Goal: Task Accomplishment & Management: Manage account settings

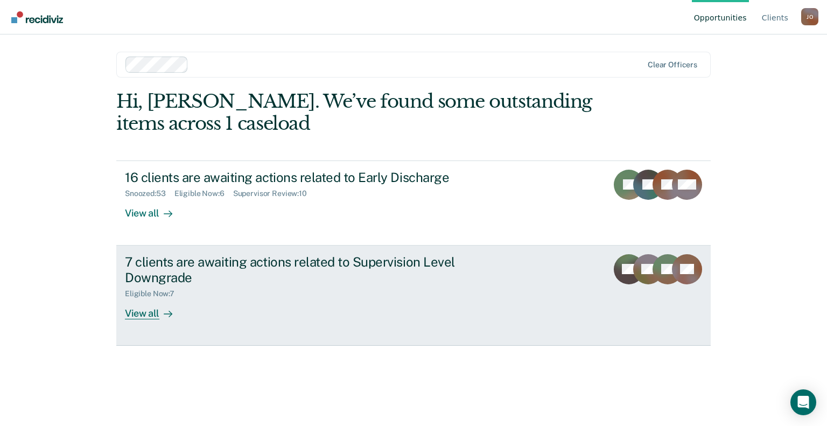
click at [162, 310] on div at bounding box center [165, 313] width 13 height 12
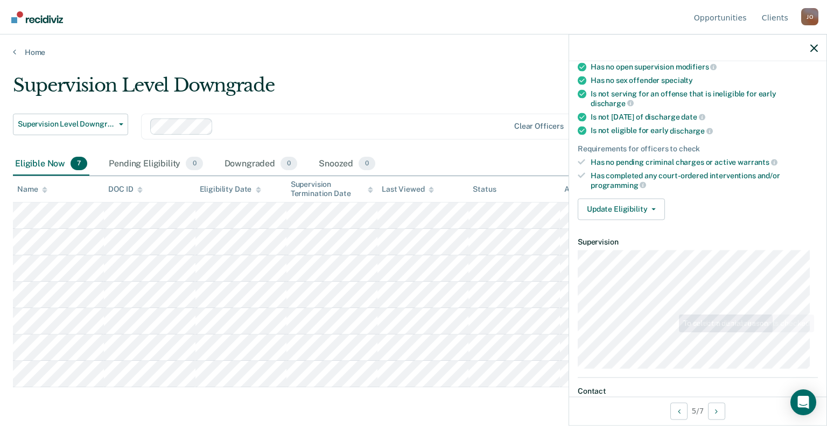
scroll to position [162, 0]
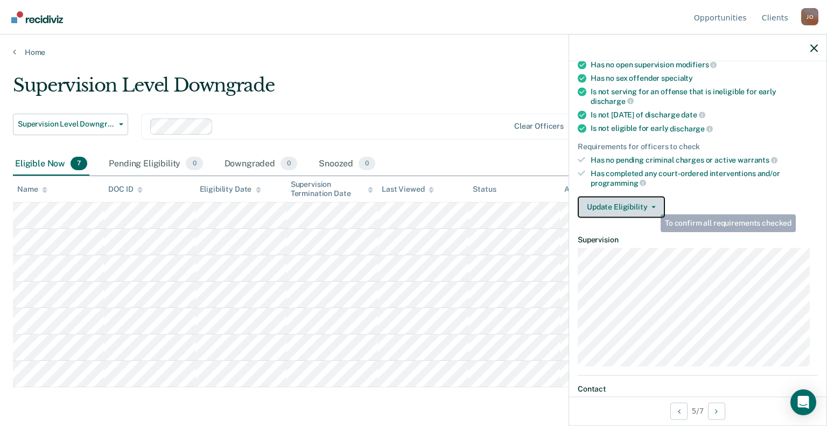
click at [652, 205] on button "Update Eligibility" at bounding box center [621, 207] width 87 height 22
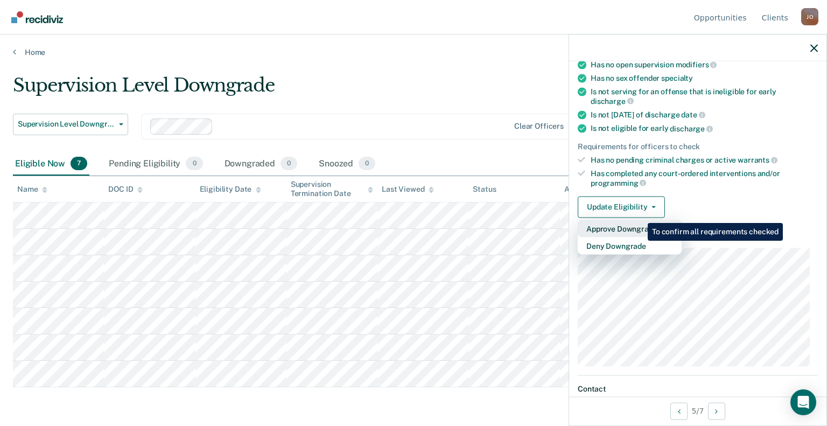
click at [640, 220] on button "Approve Downgrade" at bounding box center [630, 228] width 104 height 17
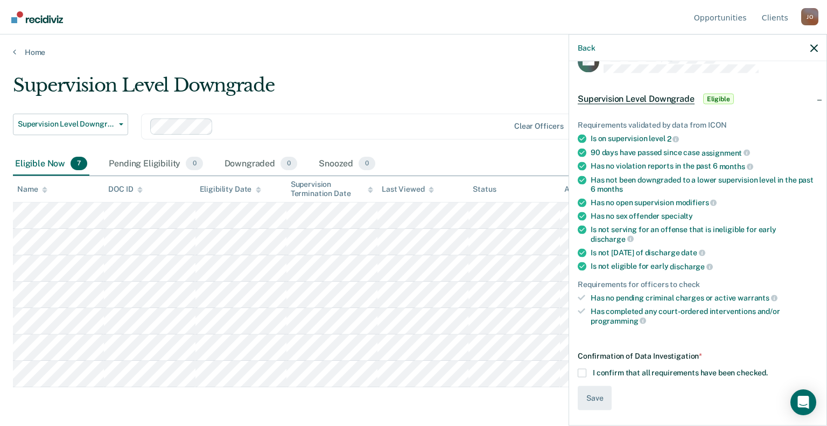
scroll to position [19, 0]
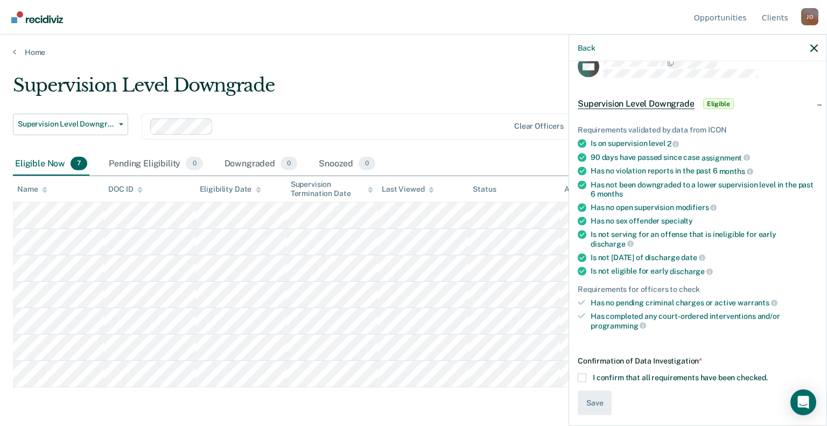
click at [586, 374] on label "I confirm that all requirements have been checked." at bounding box center [698, 378] width 240 height 9
click at [768, 374] on input "I confirm that all requirements have been checked." at bounding box center [768, 374] width 0 height 0
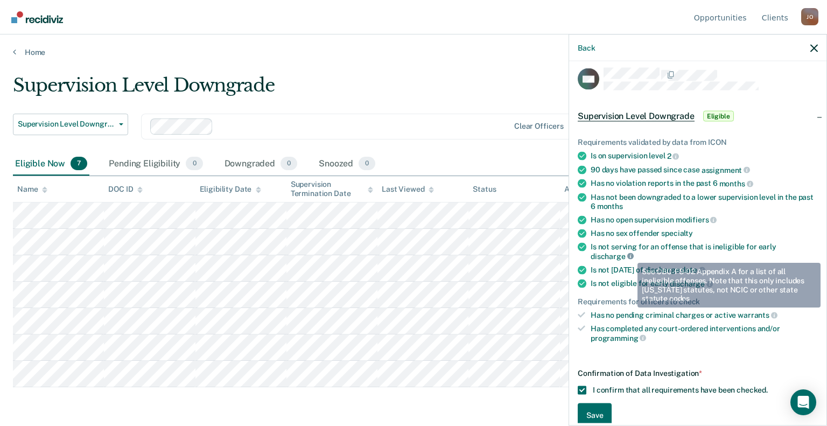
scroll to position [0, 0]
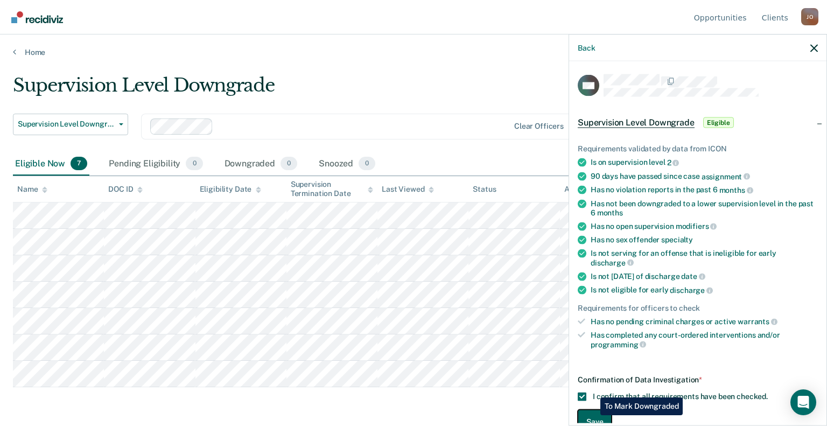
click at [592, 415] on button "Save" at bounding box center [595, 422] width 34 height 24
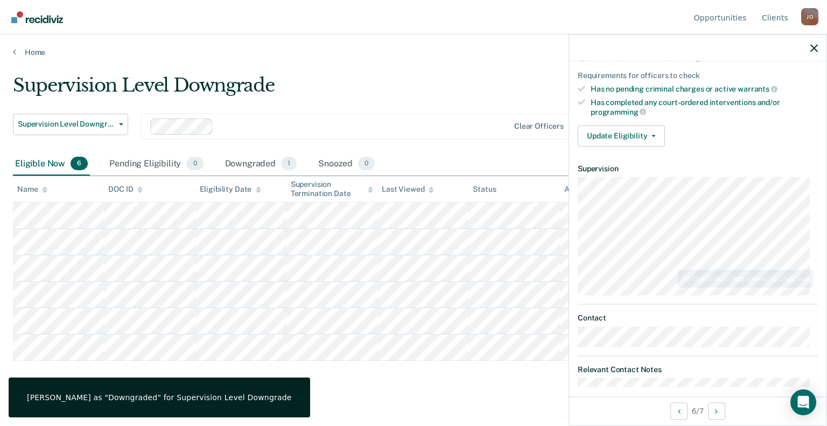
scroll to position [240, 0]
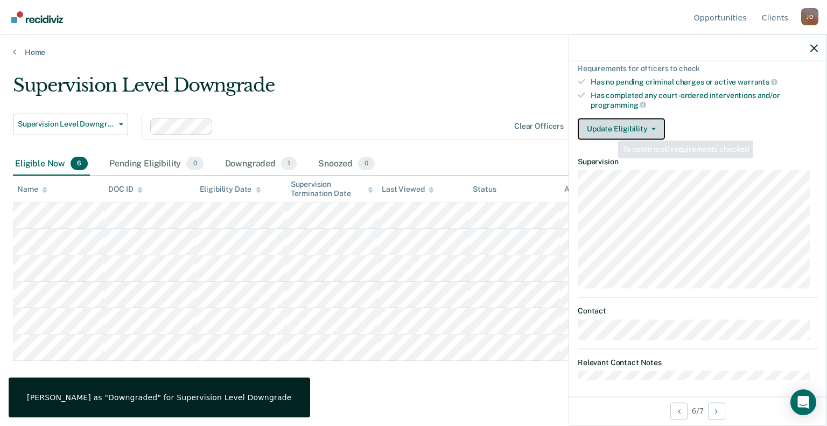
click at [613, 125] on button "Update Eligibility" at bounding box center [621, 129] width 87 height 22
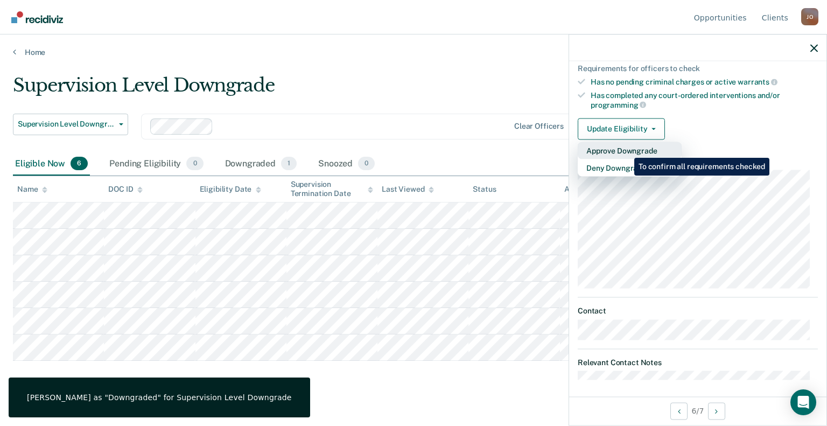
click at [626, 145] on button "Approve Downgrade" at bounding box center [630, 150] width 104 height 17
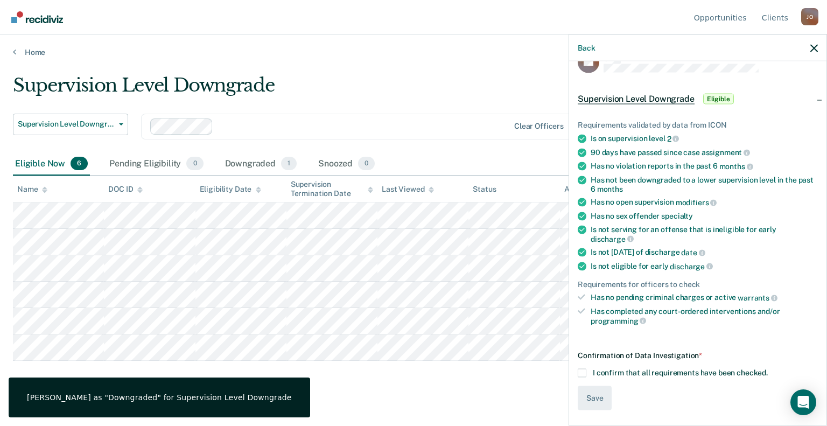
scroll to position [19, 0]
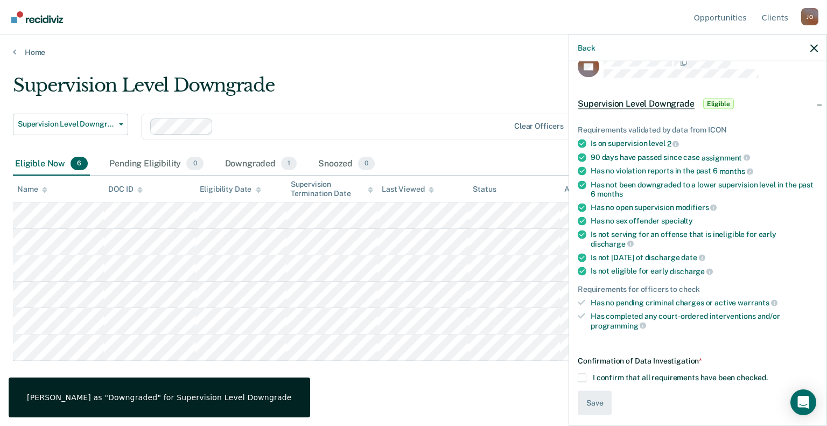
click at [577, 375] on div "BA Supervision Level Downgrade Eligible Requirements validated by data from ICO…" at bounding box center [697, 242] width 257 height 362
click at [584, 374] on span at bounding box center [582, 378] width 9 height 9
click at [768, 374] on input "I confirm that all requirements have been checked." at bounding box center [768, 374] width 0 height 0
click at [599, 402] on button "Save" at bounding box center [595, 403] width 34 height 24
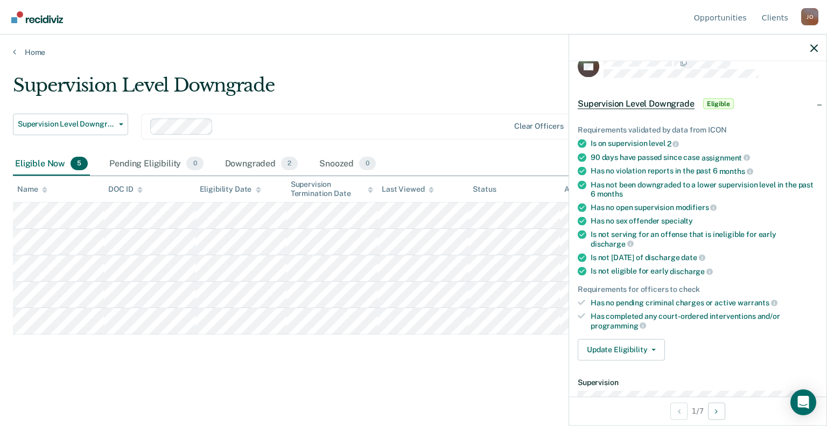
click at [627, 333] on div "Requirements validated by data from ICON Is on supervision level 2 90 days have…" at bounding box center [697, 238] width 257 height 261
click at [626, 345] on button "Update Eligibility" at bounding box center [621, 350] width 87 height 22
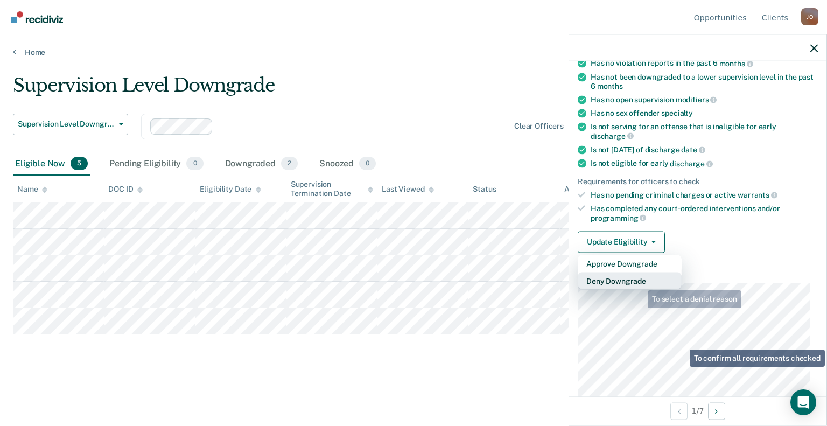
click at [640, 282] on button "Deny Downgrade" at bounding box center [630, 280] width 104 height 17
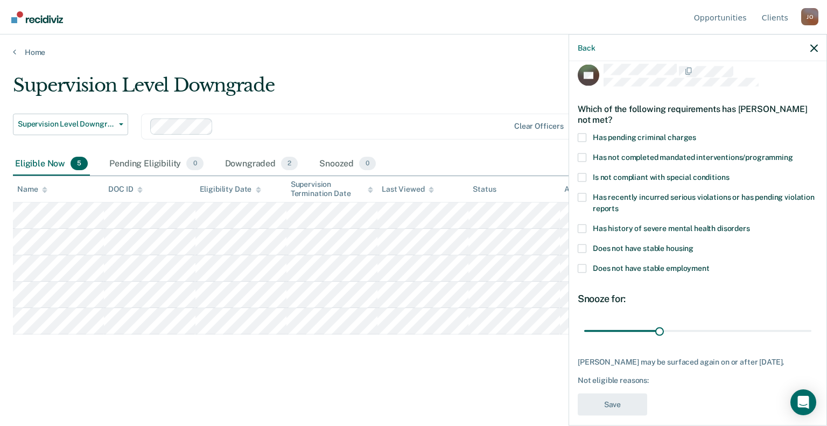
scroll to position [0, 0]
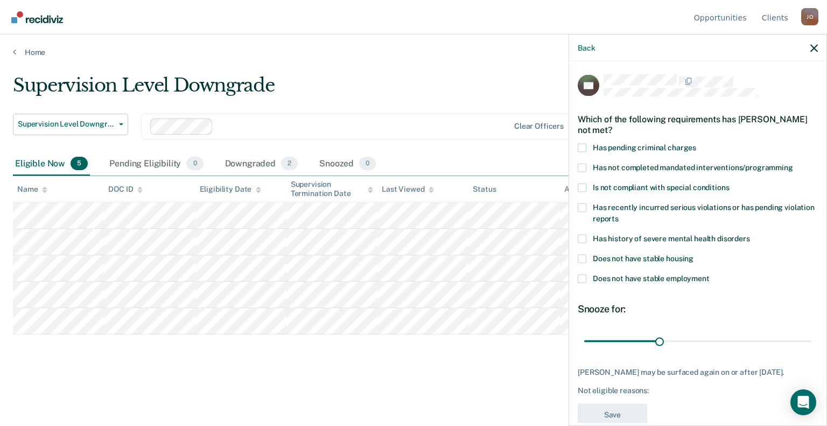
click at [666, 169] on span "Has not completed mandated interventions/programming" at bounding box center [693, 167] width 200 height 9
click at [793, 163] on input "Has not completed mandated interventions/programming" at bounding box center [793, 163] width 0 height 0
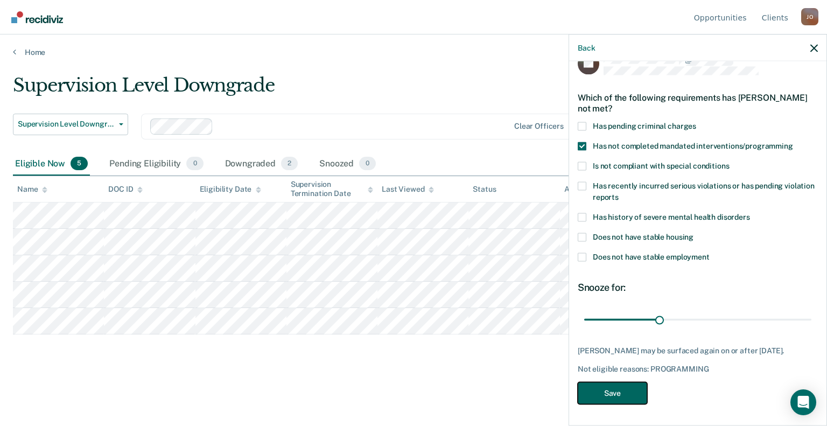
click at [624, 394] on button "Save" at bounding box center [612, 393] width 69 height 22
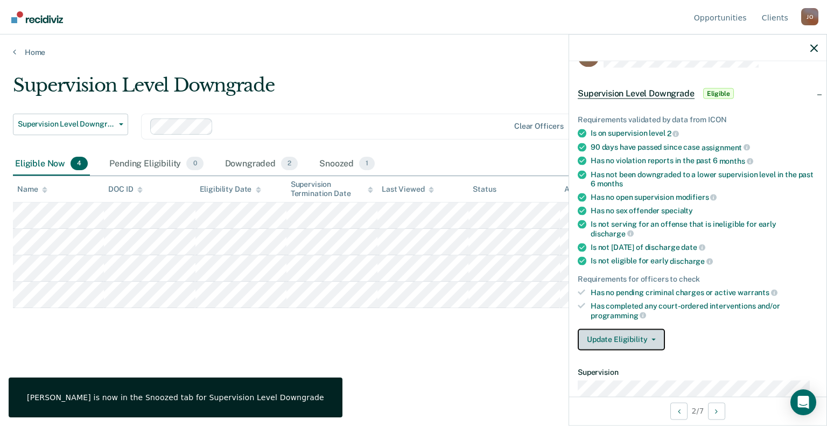
click at [641, 337] on button "Update Eligibility" at bounding box center [621, 340] width 87 height 22
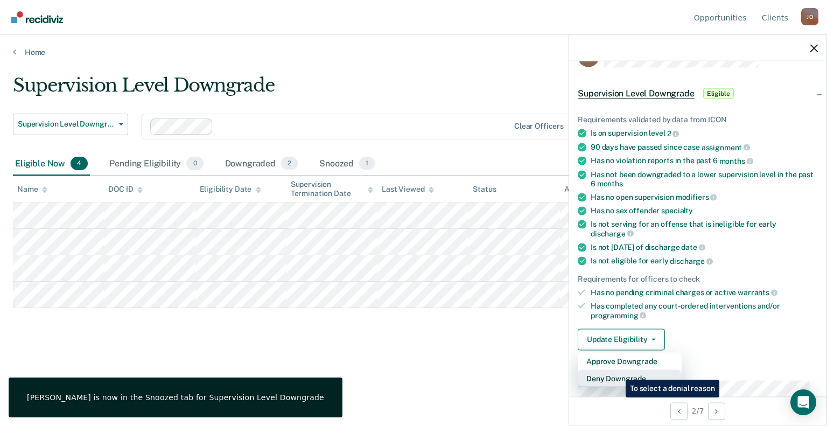
click at [618, 372] on button "Deny Downgrade" at bounding box center [630, 377] width 104 height 17
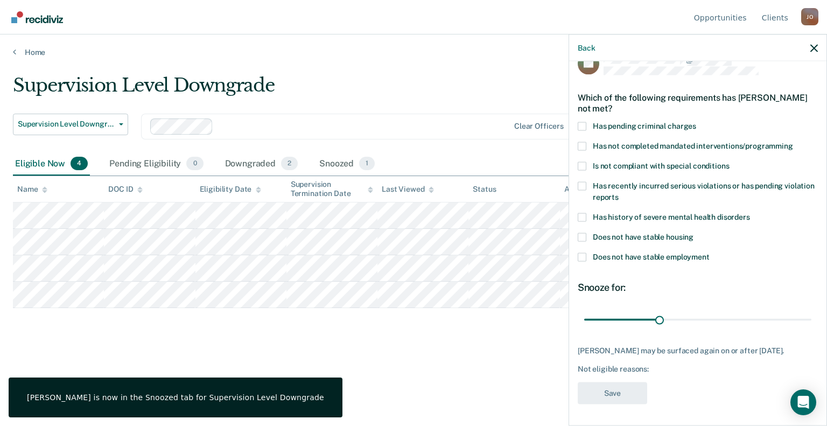
click at [587, 142] on label "Has not completed mandated interventions/programming" at bounding box center [698, 147] width 240 height 11
click at [793, 142] on input "Has not completed mandated interventions/programming" at bounding box center [793, 142] width 0 height 0
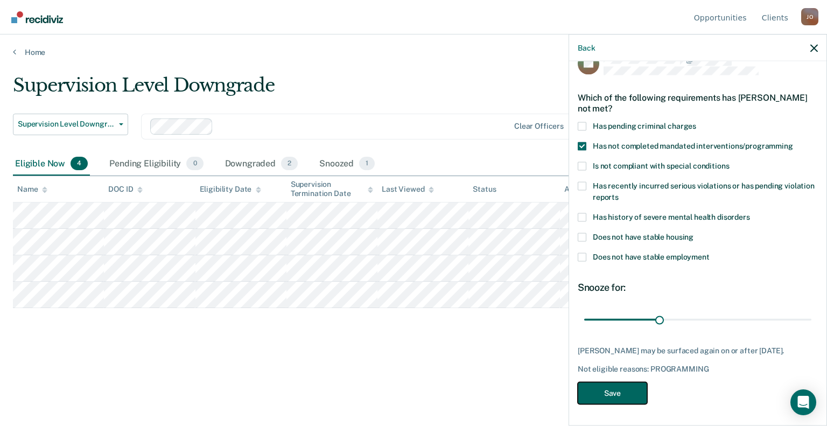
click at [629, 383] on button "Save" at bounding box center [612, 393] width 69 height 22
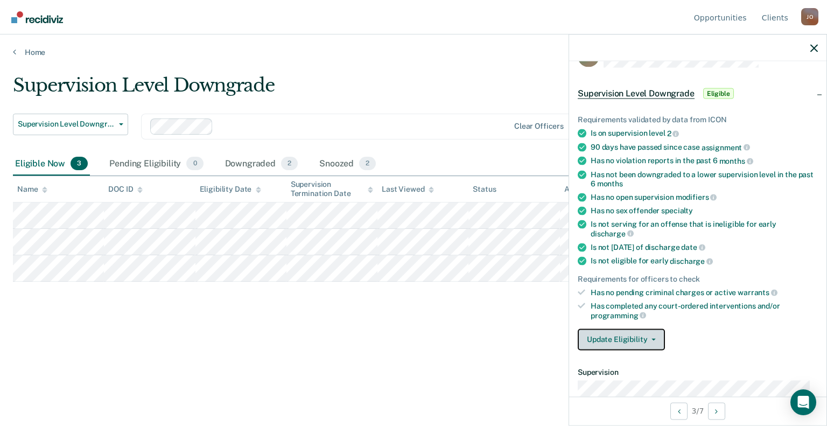
click at [616, 337] on button "Update Eligibility" at bounding box center [621, 340] width 87 height 22
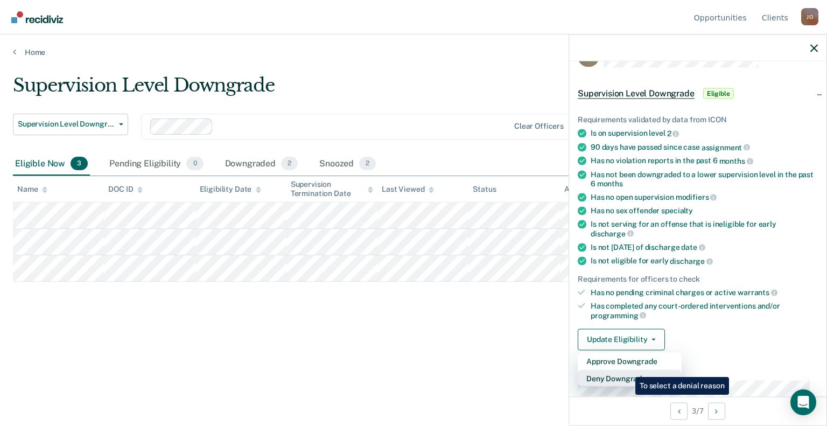
click at [627, 369] on button "Deny Downgrade" at bounding box center [630, 377] width 104 height 17
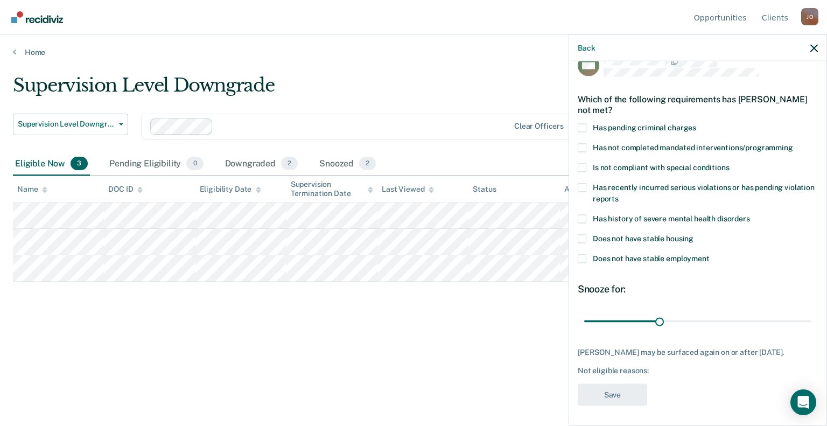
click at [586, 145] on label "Has not completed mandated interventions/programming" at bounding box center [698, 148] width 240 height 11
click at [793, 143] on input "Has not completed mandated interventions/programming" at bounding box center [793, 143] width 0 height 0
click at [620, 401] on button "Save" at bounding box center [612, 394] width 69 height 22
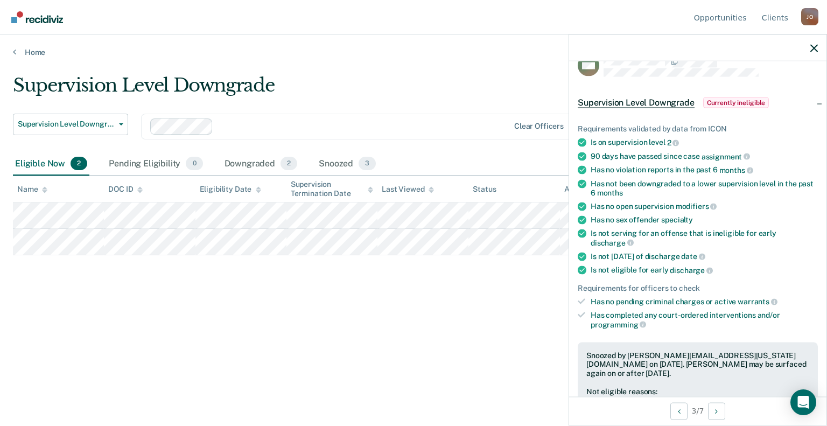
scroll to position [235, 0]
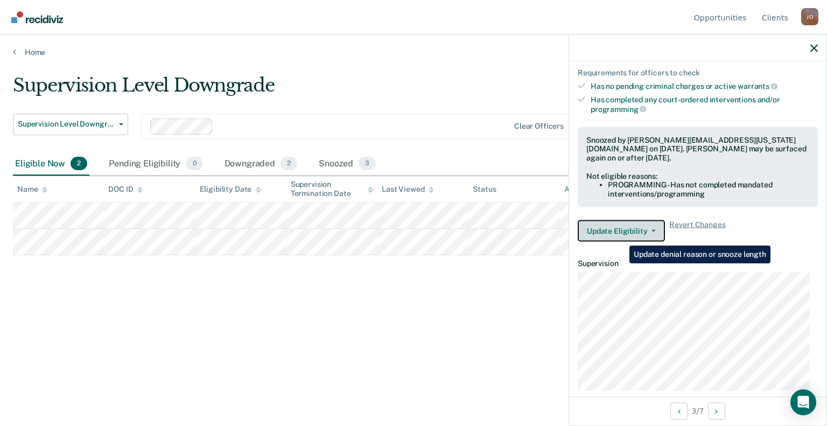
click at [629, 222] on button "Update Eligibility" at bounding box center [621, 231] width 87 height 22
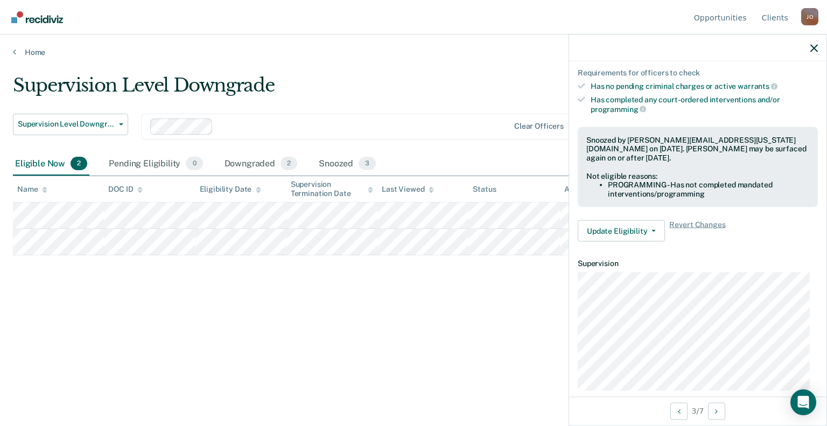
click at [747, 259] on dt "Supervision" at bounding box center [698, 263] width 240 height 9
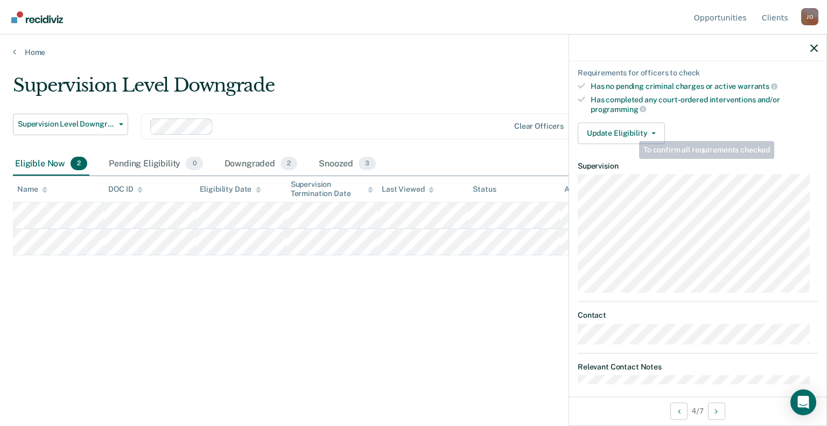
click at [639, 116] on div "Requirements validated by data from ICON Is on supervision level 2 90 days have…" at bounding box center [697, 22] width 257 height 261
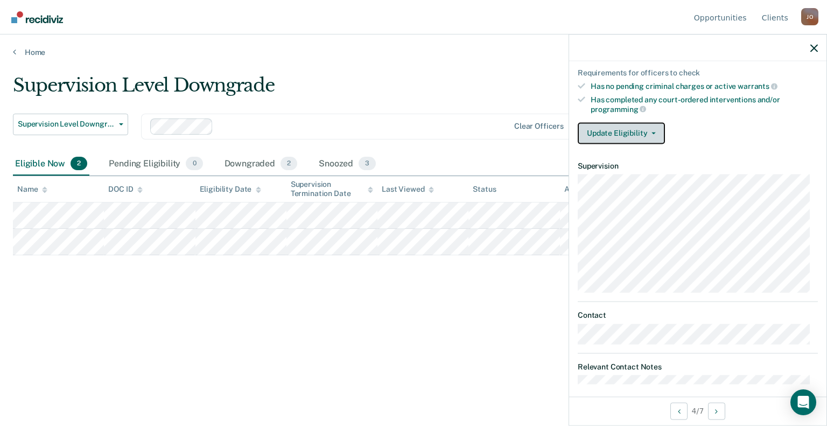
click at [637, 129] on button "Update Eligibility" at bounding box center [621, 133] width 87 height 22
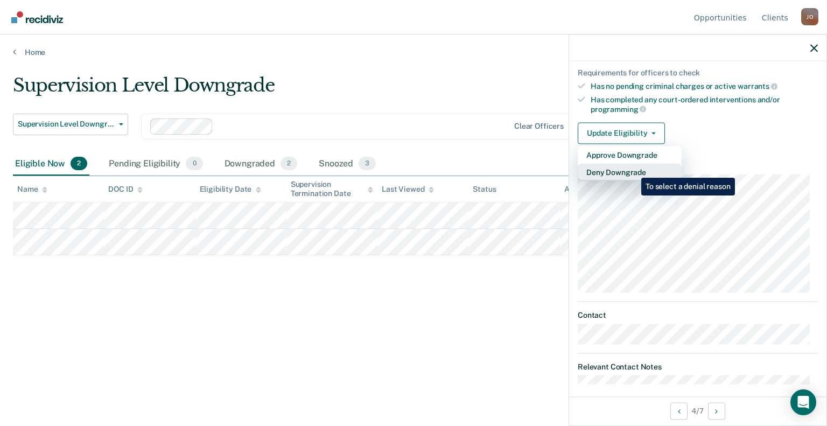
click at [633, 170] on button "Deny Downgrade" at bounding box center [630, 171] width 104 height 17
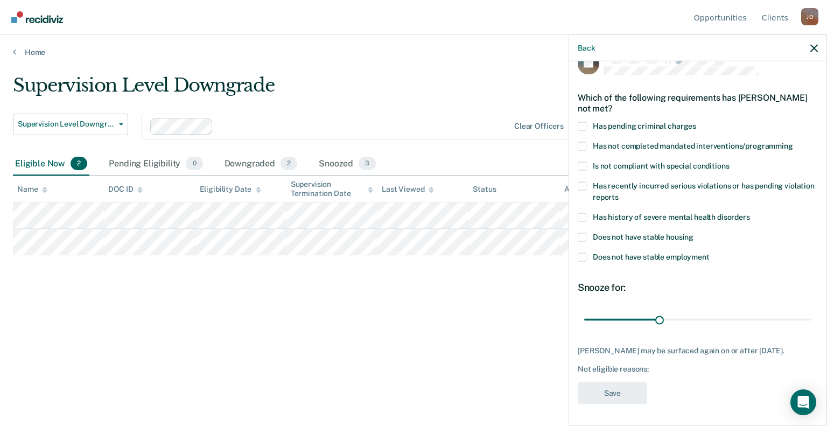
click at [582, 142] on span at bounding box center [582, 146] width 9 height 9
click at [793, 142] on input "Has not completed mandated interventions/programming" at bounding box center [793, 142] width 0 height 0
click at [638, 393] on button "Save" at bounding box center [612, 393] width 69 height 22
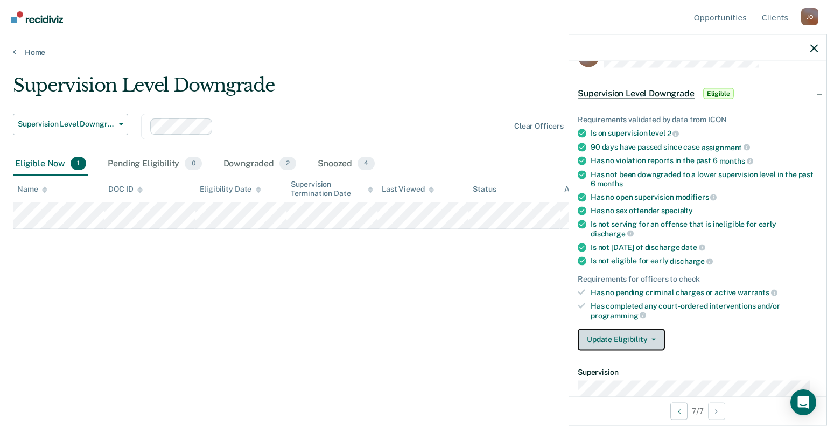
click at [655, 331] on button "Update Eligibility" at bounding box center [621, 340] width 87 height 22
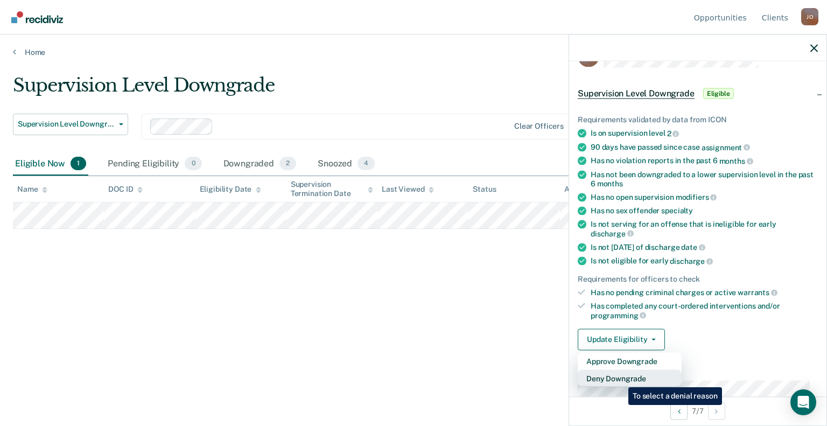
click at [620, 379] on button "Deny Downgrade" at bounding box center [630, 377] width 104 height 17
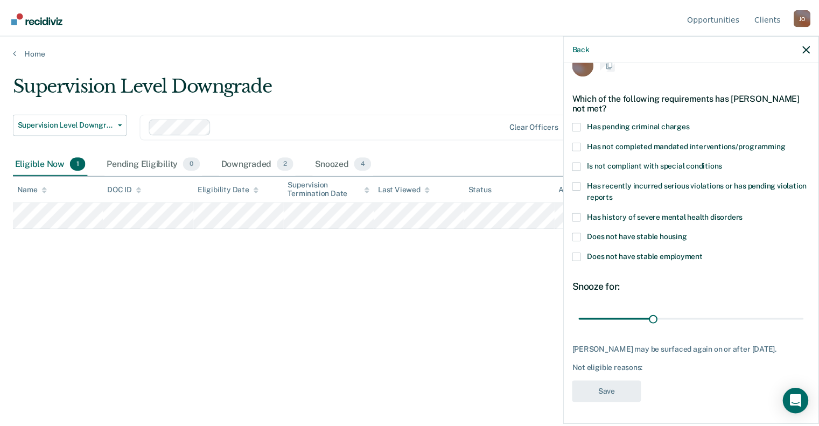
scroll to position [20, 0]
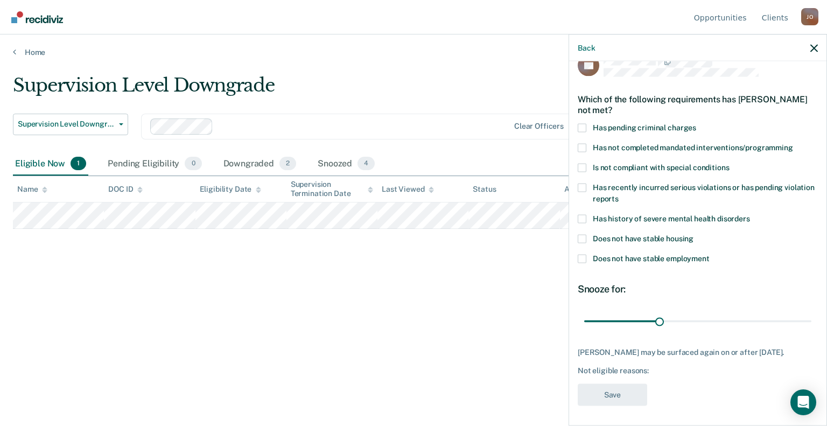
click at [617, 168] on span "Is not compliant with special conditions" at bounding box center [661, 167] width 136 height 9
click at [729, 163] on input "Is not compliant with special conditions" at bounding box center [729, 163] width 0 height 0
click at [618, 389] on button "Save" at bounding box center [612, 394] width 69 height 22
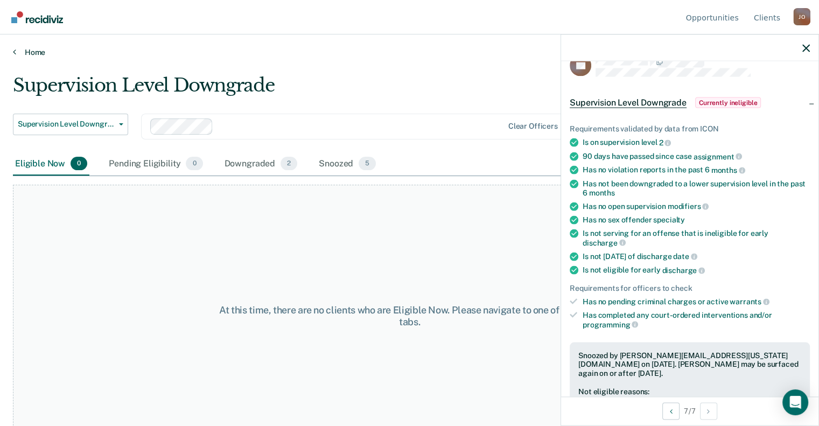
click at [34, 47] on link "Home" at bounding box center [409, 52] width 793 height 10
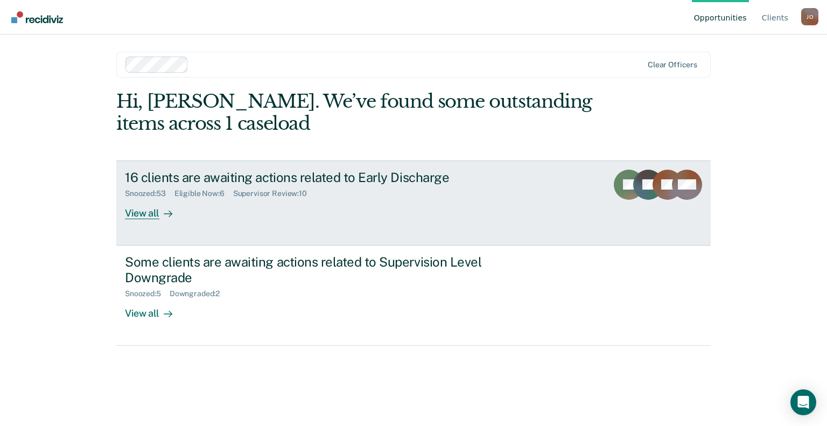
click at [144, 213] on div "View all" at bounding box center [155, 208] width 60 height 21
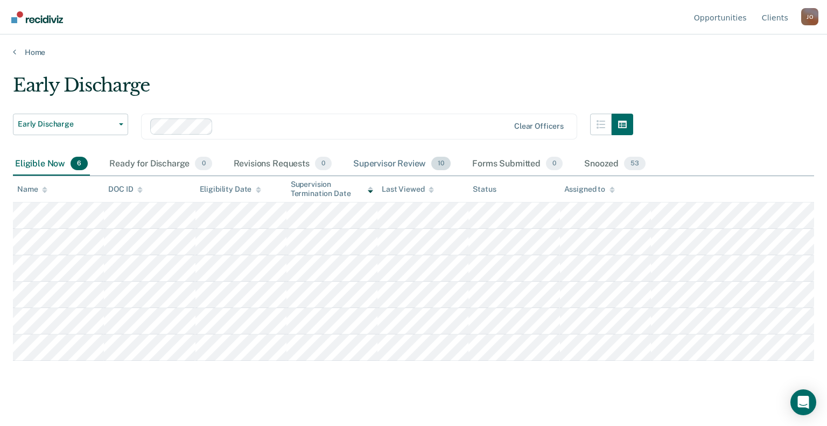
click at [383, 163] on div "Supervisor Review 10" at bounding box center [402, 164] width 102 height 24
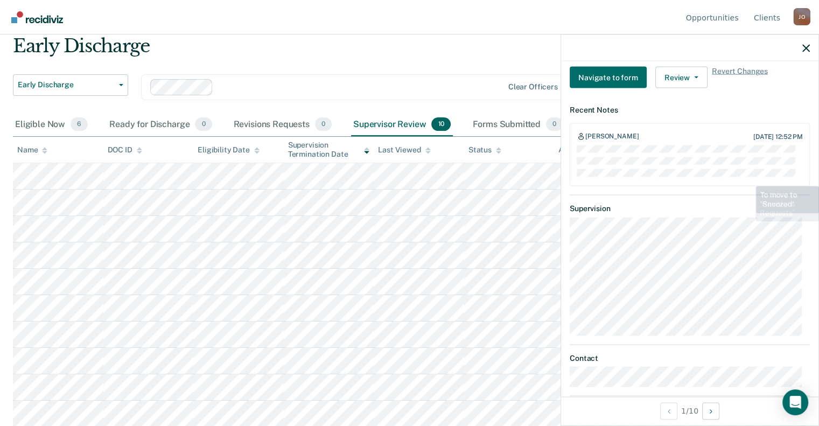
scroll to position [414, 0]
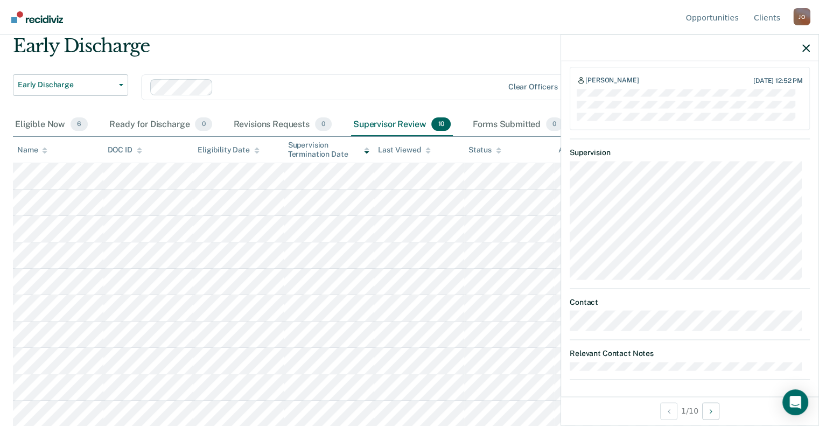
click at [805, 53] on div at bounding box center [689, 47] width 257 height 27
click at [804, 46] on icon "button" at bounding box center [807, 48] width 8 height 8
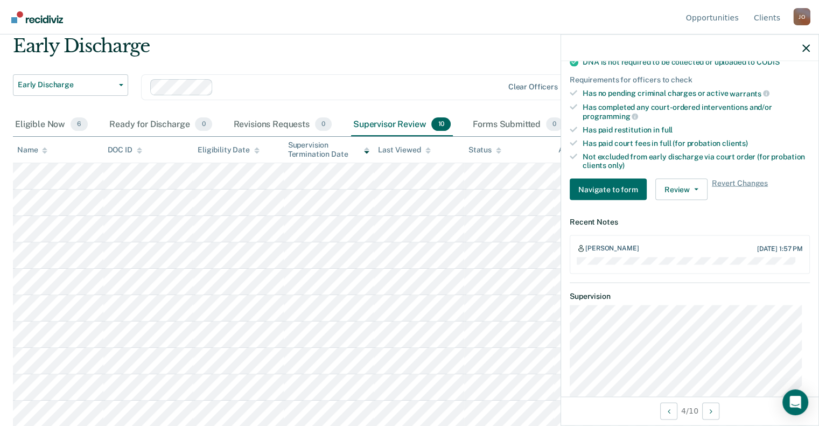
scroll to position [269, 0]
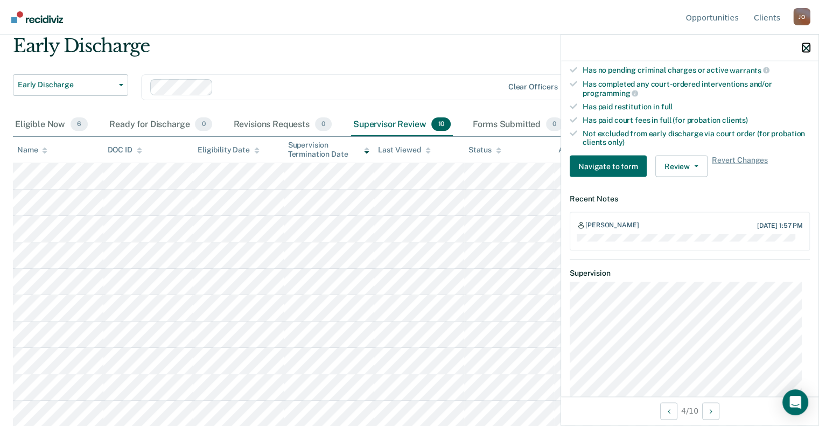
click at [803, 49] on icon "button" at bounding box center [807, 48] width 8 height 8
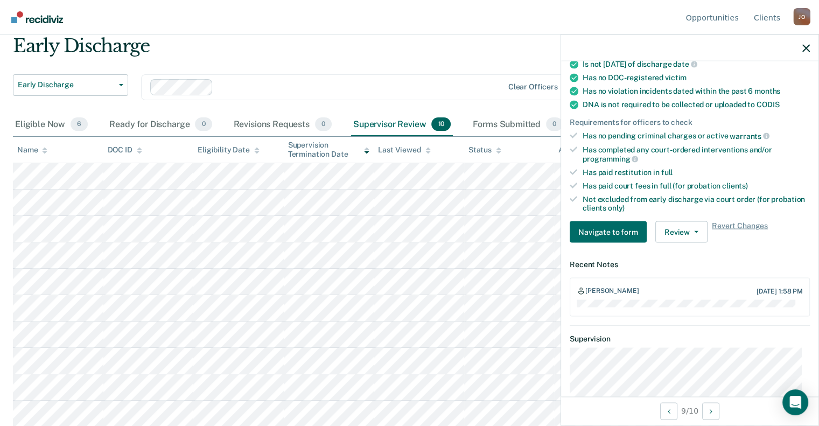
scroll to position [0, 0]
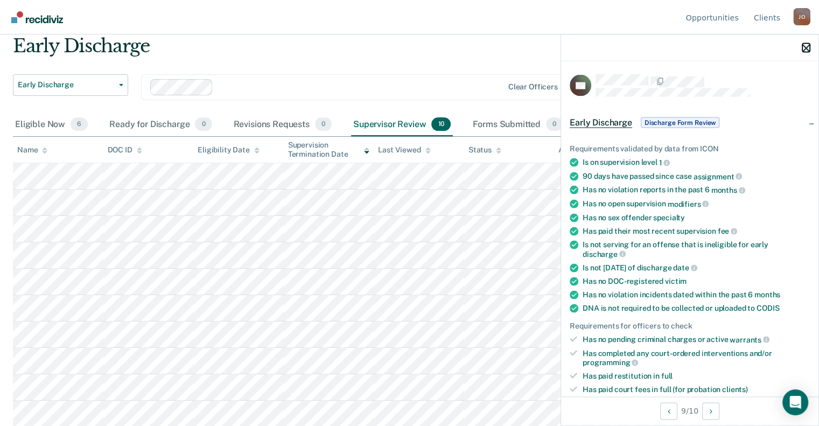
click at [803, 45] on icon "button" at bounding box center [807, 48] width 8 height 8
